Goal: Task Accomplishment & Management: Use online tool/utility

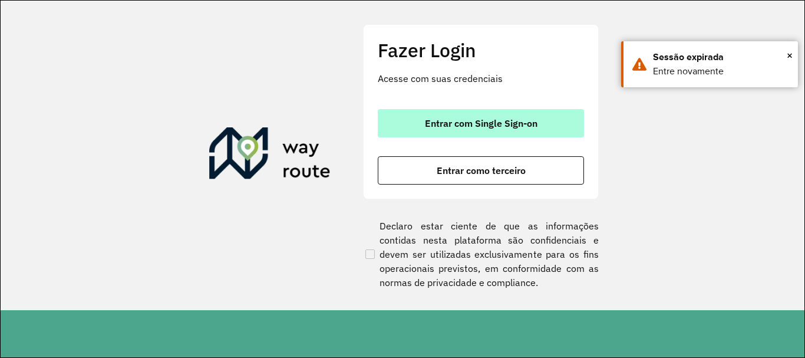
click at [523, 126] on span "Entrar com Single Sign-on" at bounding box center [481, 122] width 113 height 9
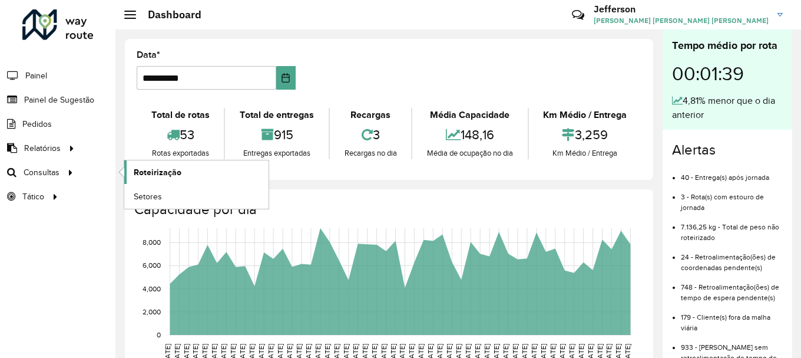
click at [137, 164] on link "Roteirização" at bounding box center [196, 172] width 144 height 24
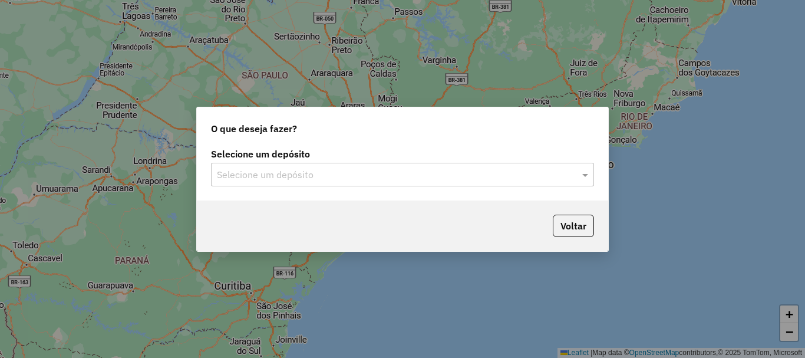
click at [567, 172] on div at bounding box center [402, 174] width 383 height 15
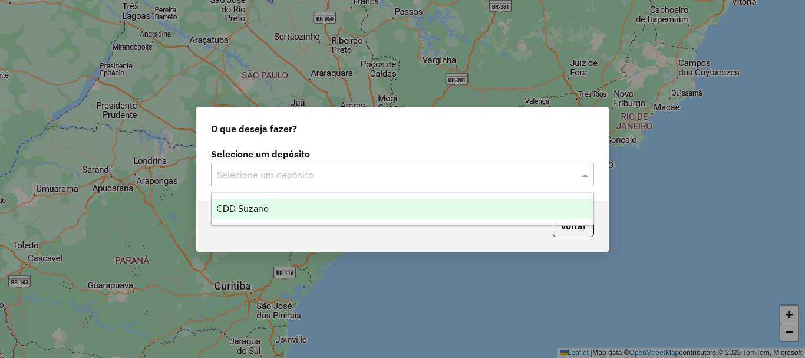
click at [573, 205] on div "CDD Suzano" at bounding box center [403, 209] width 382 height 20
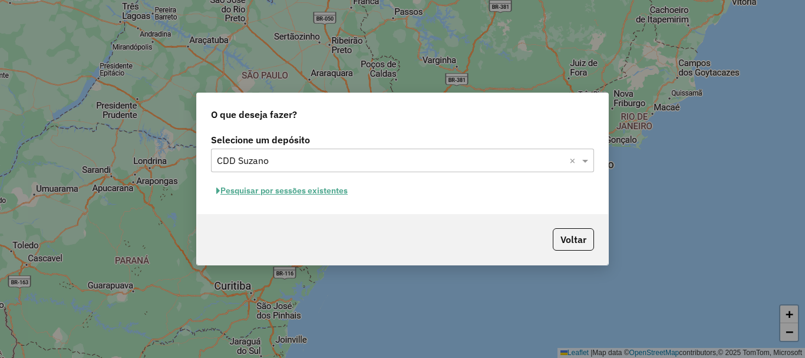
click at [553, 160] on input "text" at bounding box center [391, 161] width 348 height 14
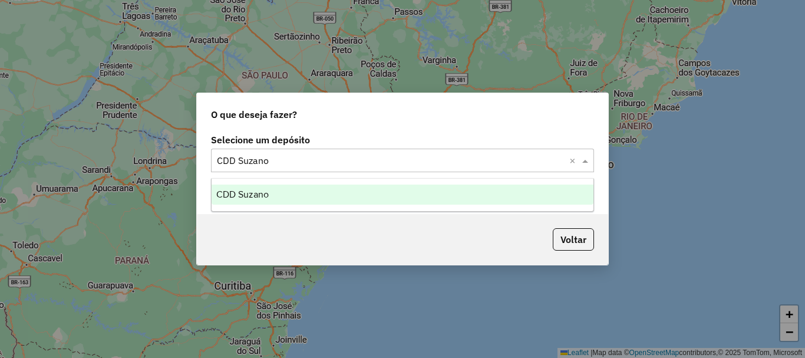
click at [526, 192] on div "CDD Suzano" at bounding box center [403, 194] width 382 height 20
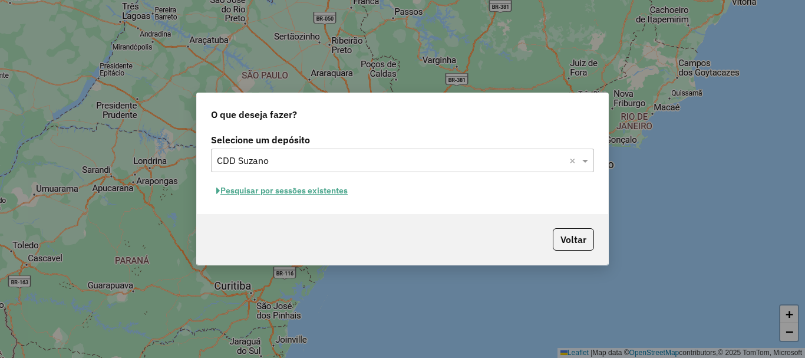
click at [313, 190] on button "Pesquisar por sessões existentes" at bounding box center [282, 190] width 142 height 18
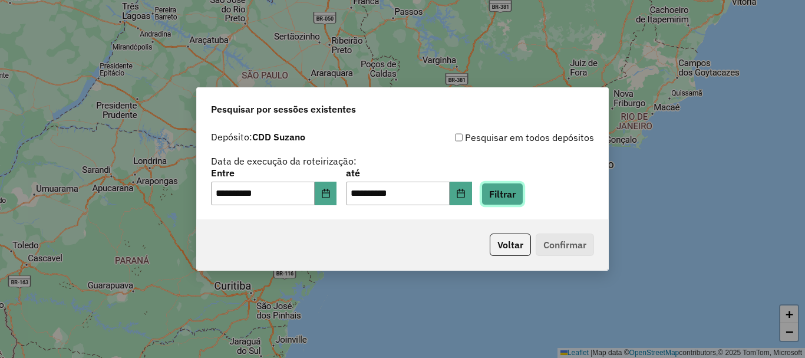
click at [505, 193] on button "Filtrar" at bounding box center [502, 194] width 42 height 22
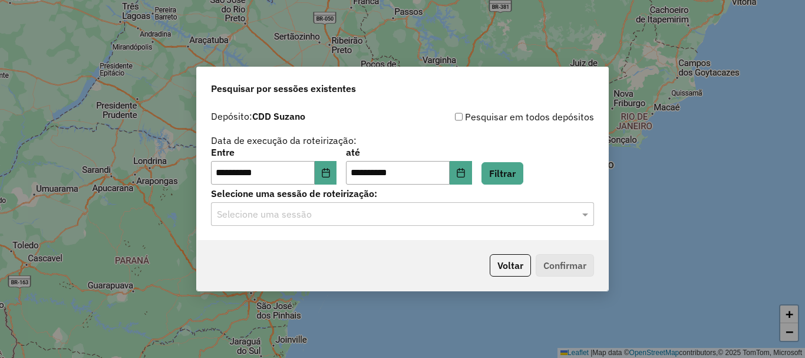
click at [471, 214] on input "text" at bounding box center [391, 214] width 348 height 14
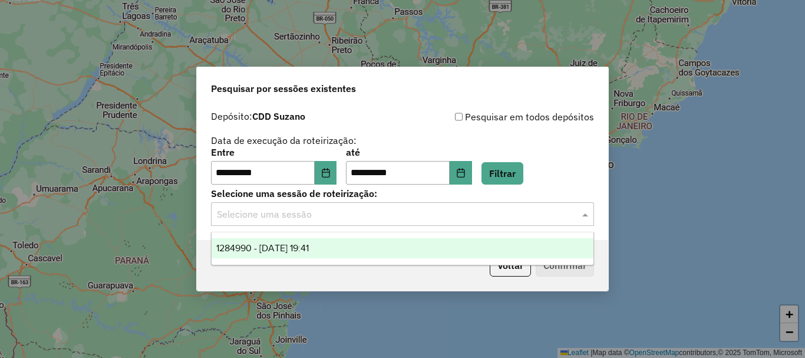
click at [393, 247] on div "1284990 - 29/09/2025 19:41" at bounding box center [403, 248] width 382 height 20
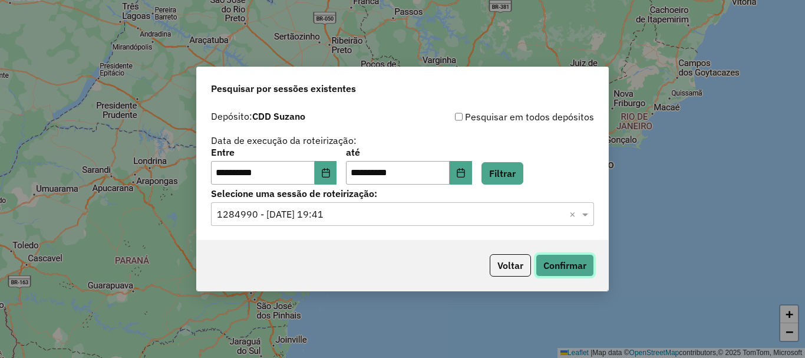
click at [564, 263] on button "Confirmar" at bounding box center [565, 265] width 58 height 22
click at [567, 262] on button "Confirmar" at bounding box center [565, 265] width 58 height 22
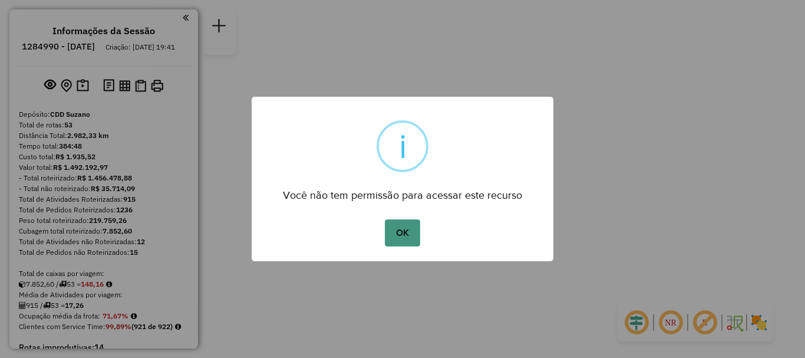
click at [401, 225] on button "OK" at bounding box center [402, 232] width 35 height 27
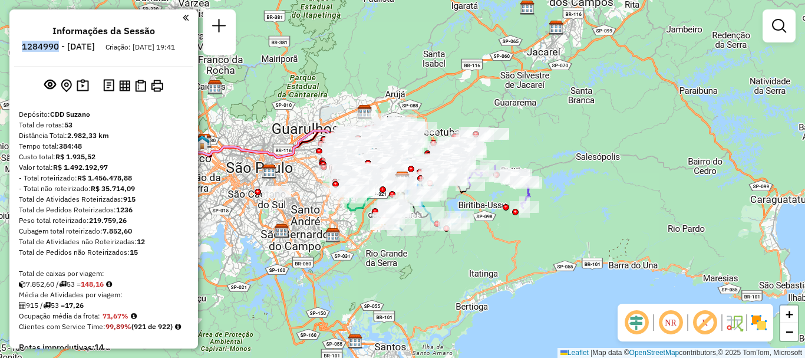
drag, startPoint x: 50, startPoint y: 46, endPoint x: 90, endPoint y: 48, distance: 40.1
click at [90, 48] on ul "Informações da Sessão 1284990 - 29/09/2025 Criação: 27/09/2025 19:41" at bounding box center [103, 40] width 179 height 31
copy h6 "1284990"
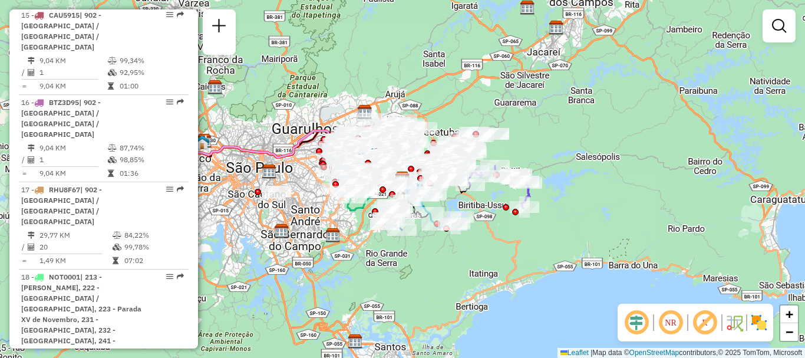
click at [470, 72] on div "Janela de atendimento Grade de atendimento Capacidade Transportadoras Veículos …" at bounding box center [402, 179] width 805 height 358
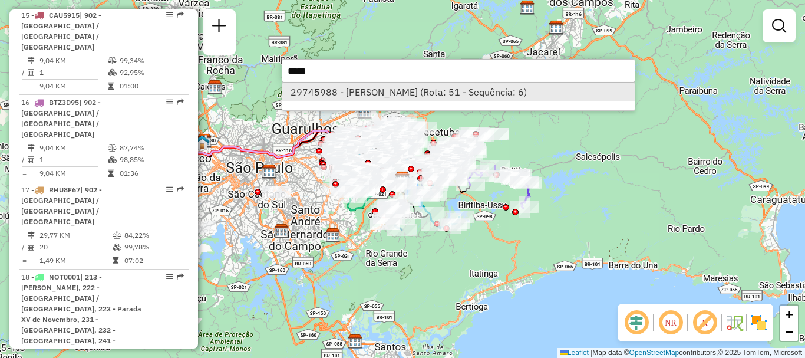
type input "*****"
click at [456, 93] on li "29745988 - DIEGO DA PENHA DOMINGUES (Rota: 51 - Sequência: 6)" at bounding box center [458, 92] width 352 height 18
select select "**********"
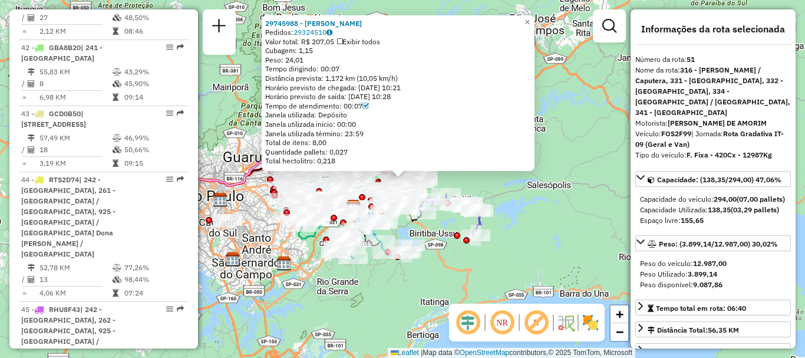
scroll to position [4572, 0]
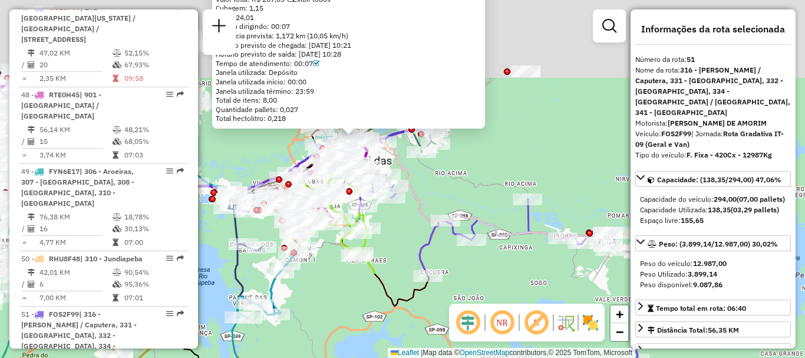
drag, startPoint x: 416, startPoint y: 140, endPoint x: 495, endPoint y: 273, distance: 154.8
click at [510, 295] on div "29745988 - DIEGO DA PENHA DOMINGUES Pedidos: 29324510 Valor total: R$ 207,05 Ex…" at bounding box center [402, 179] width 805 height 358
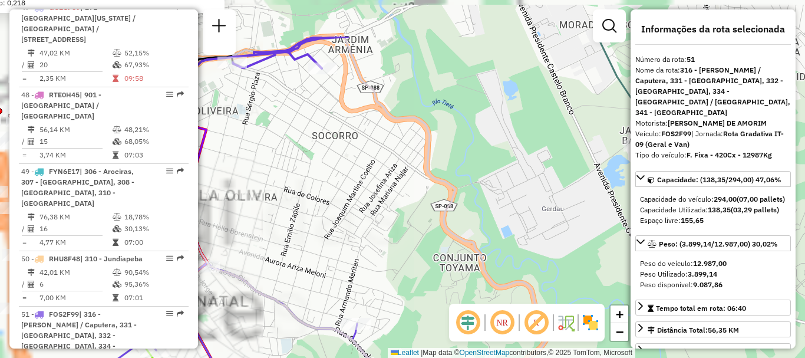
drag, startPoint x: 460, startPoint y: 204, endPoint x: 706, endPoint y: 298, distance: 263.0
click at [741, 327] on hb-router-mapa "Informações da Sessão 1284990 - 29/09/2025 Criação: 27/09/2025 19:41 Depósito: …" at bounding box center [402, 179] width 805 height 358
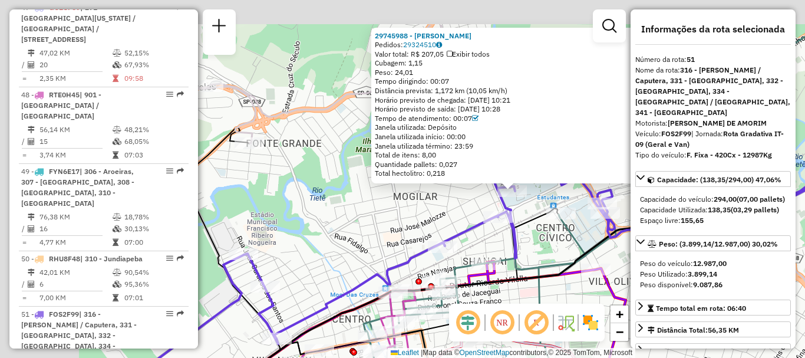
drag, startPoint x: 503, startPoint y: 214, endPoint x: 671, endPoint y: 276, distance: 179.0
click at [680, 276] on hb-router-mapa "Informações da Sessão 1284990 - 29/09/2025 Criação: 27/09/2025 19:41 Depósito: …" at bounding box center [402, 179] width 805 height 358
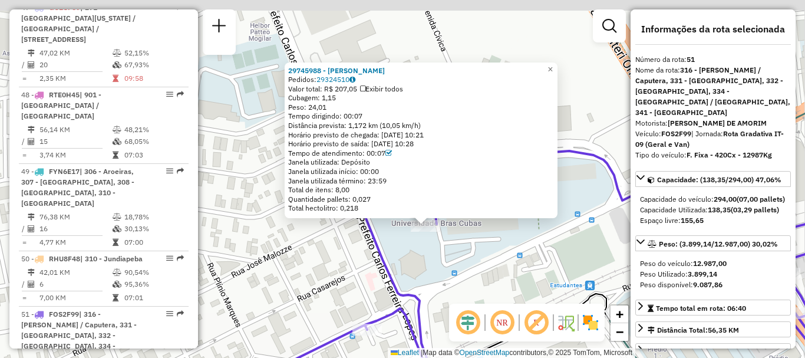
drag, startPoint x: 495, startPoint y: 166, endPoint x: 471, endPoint y: 282, distance: 119.1
click at [471, 282] on div "29745988 - DIEGO DA PENHA DOMINGUES Pedidos: 29324510 Valor total: R$ 207,05 Ex…" at bounding box center [402, 179] width 805 height 358
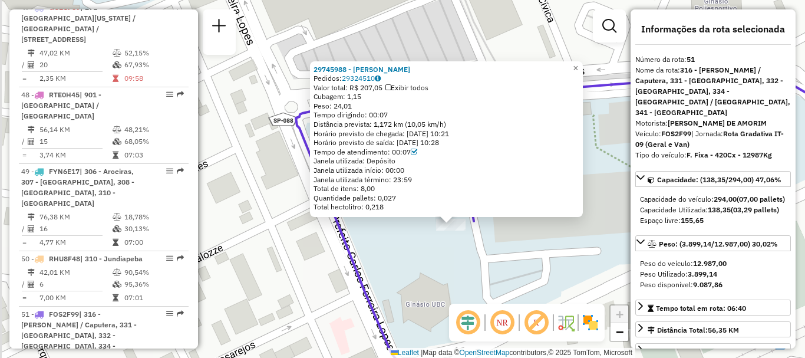
drag, startPoint x: 495, startPoint y: 247, endPoint x: 599, endPoint y: 255, distance: 104.6
click at [600, 259] on div "29745988 - DIEGO DA PENHA DOMINGUES Pedidos: 29324510 Valor total: R$ 207,05 Ex…" at bounding box center [402, 179] width 805 height 358
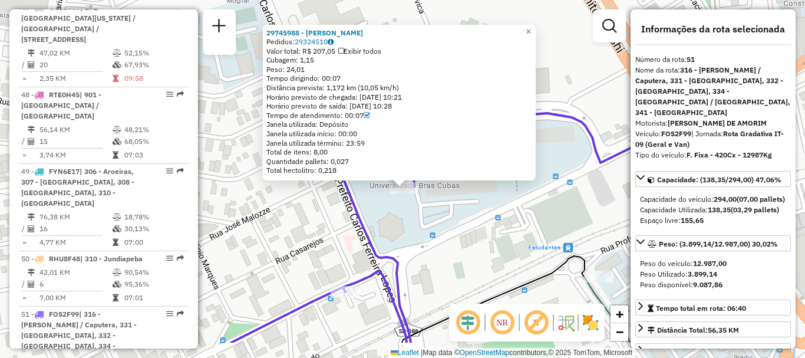
drag, startPoint x: 489, startPoint y: 285, endPoint x: 395, endPoint y: 234, distance: 106.5
click at [395, 234] on div "29745988 - DIEGO DA PENHA DOMINGUES Pedidos: 29324510 Valor total: R$ 207,05 Ex…" at bounding box center [402, 179] width 805 height 358
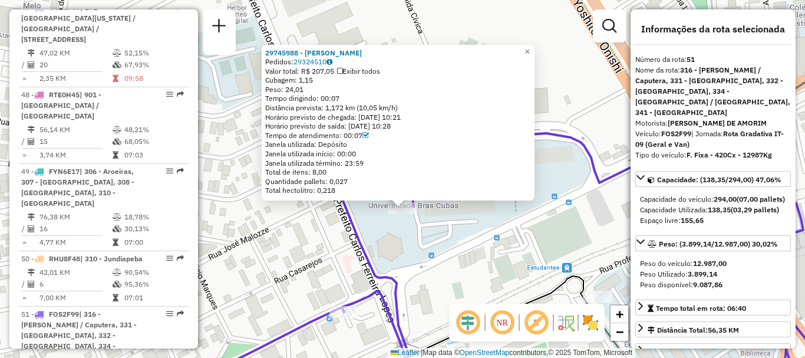
drag, startPoint x: 513, startPoint y: 258, endPoint x: 513, endPoint y: 270, distance: 12.4
click at [513, 270] on div "29745988 - DIEGO DA PENHA DOMINGUES Pedidos: 29324510 Valor total: R$ 207,05 Ex…" at bounding box center [402, 179] width 805 height 358
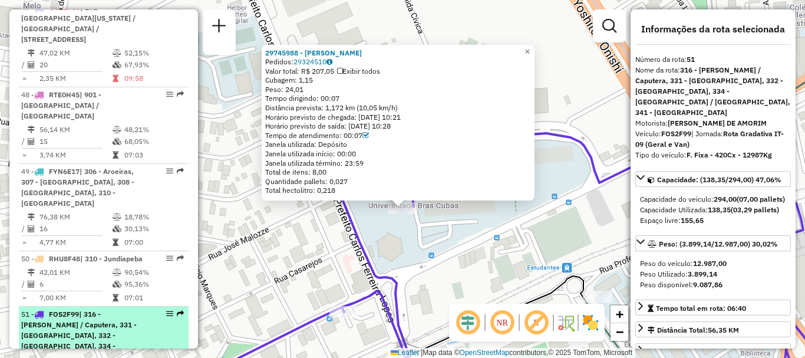
click at [167, 310] on em at bounding box center [169, 313] width 7 height 7
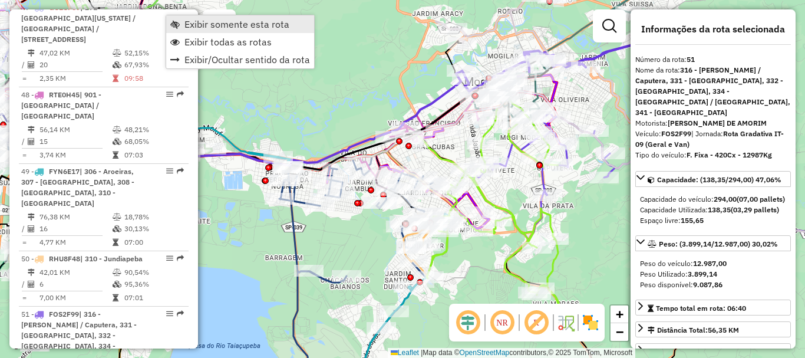
click at [235, 26] on span "Exibir somente esta rota" at bounding box center [236, 23] width 105 height 9
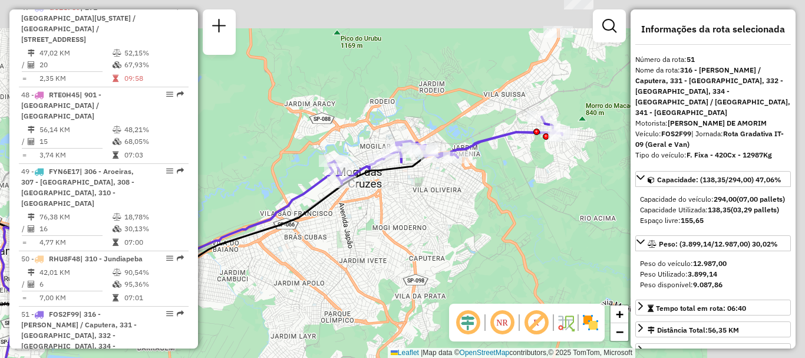
drag, startPoint x: 497, startPoint y: 163, endPoint x: 362, endPoint y: 256, distance: 164.3
click at [359, 261] on div "Janela de atendimento Grade de atendimento Capacidade Transportadoras Veículos …" at bounding box center [402, 179] width 805 height 358
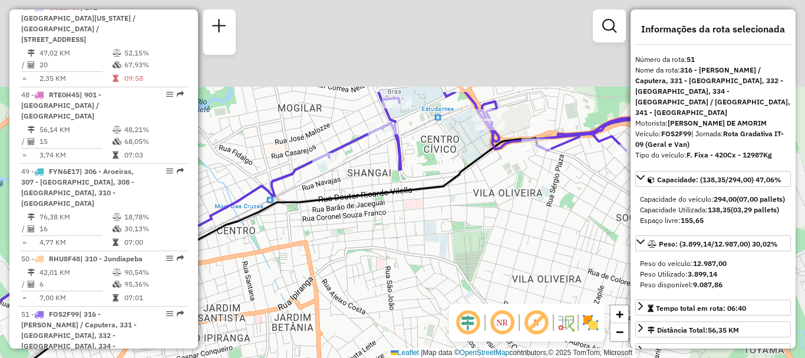
drag, startPoint x: 458, startPoint y: 179, endPoint x: 463, endPoint y: 298, distance: 118.6
click at [460, 311] on hb-router-mapa "Informações da Sessão 1284990 - 29/09/2025 Criação: 27/09/2025 19:41 Depósito: …" at bounding box center [402, 179] width 805 height 358
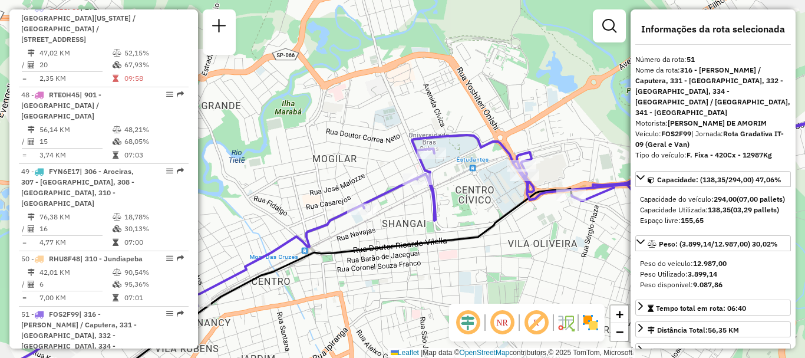
drag, startPoint x: 476, startPoint y: 214, endPoint x: 506, endPoint y: 248, distance: 45.9
click at [509, 259] on div "Janela de atendimento Grade de atendimento Capacidade Transportadoras Veículos …" at bounding box center [402, 179] width 805 height 358
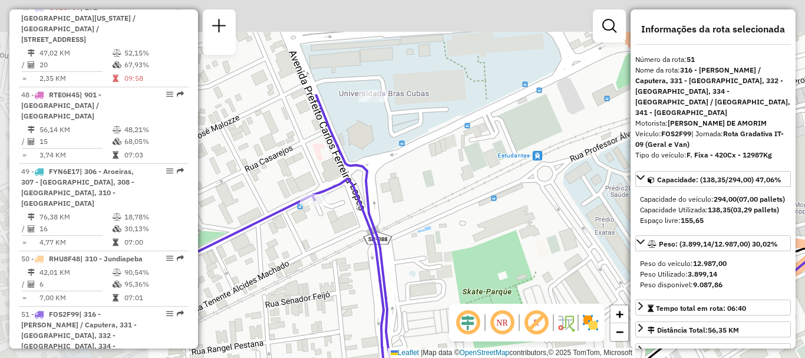
drag, startPoint x: 403, startPoint y: 135, endPoint x: 629, endPoint y: 292, distance: 275.6
click at [635, 300] on hb-router-mapa "Informações da Sessão 1284990 - 29/09/2025 Criação: 27/09/2025 19:41 Depósito: …" at bounding box center [402, 179] width 805 height 358
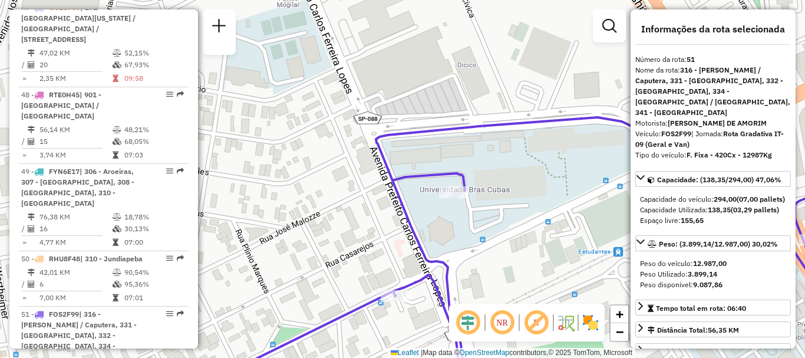
drag, startPoint x: 511, startPoint y: 190, endPoint x: 543, endPoint y: 252, distance: 69.0
click at [543, 252] on div "Janela de atendimento Grade de atendimento Capacidade Transportadoras Veículos …" at bounding box center [402, 179] width 805 height 358
